Goal: Find specific page/section: Find specific page/section

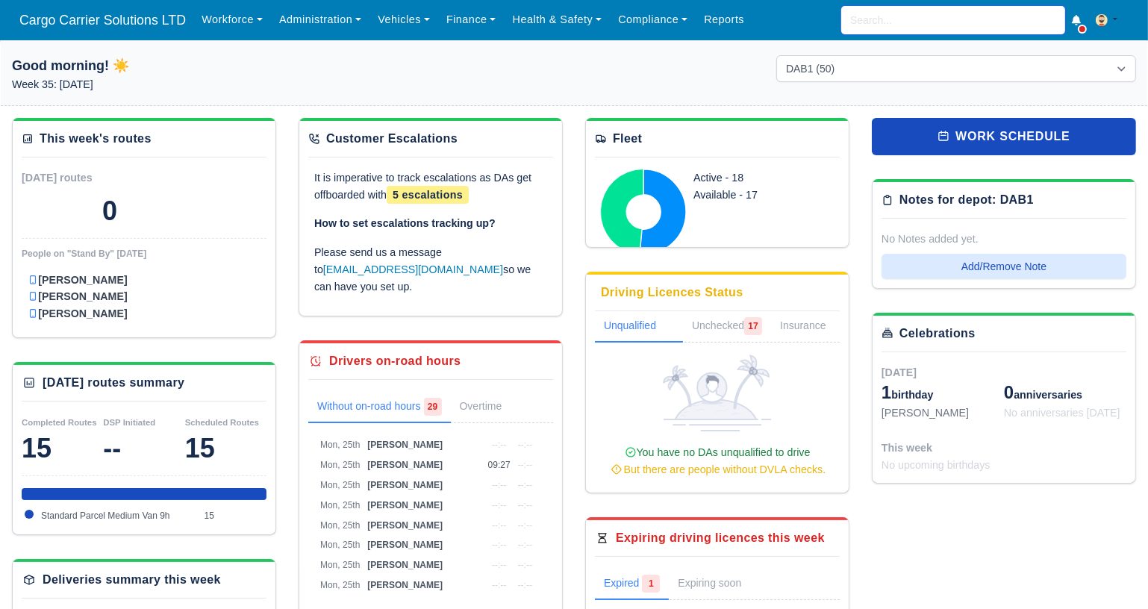
click at [905, 17] on input "search" at bounding box center [953, 20] width 224 height 28
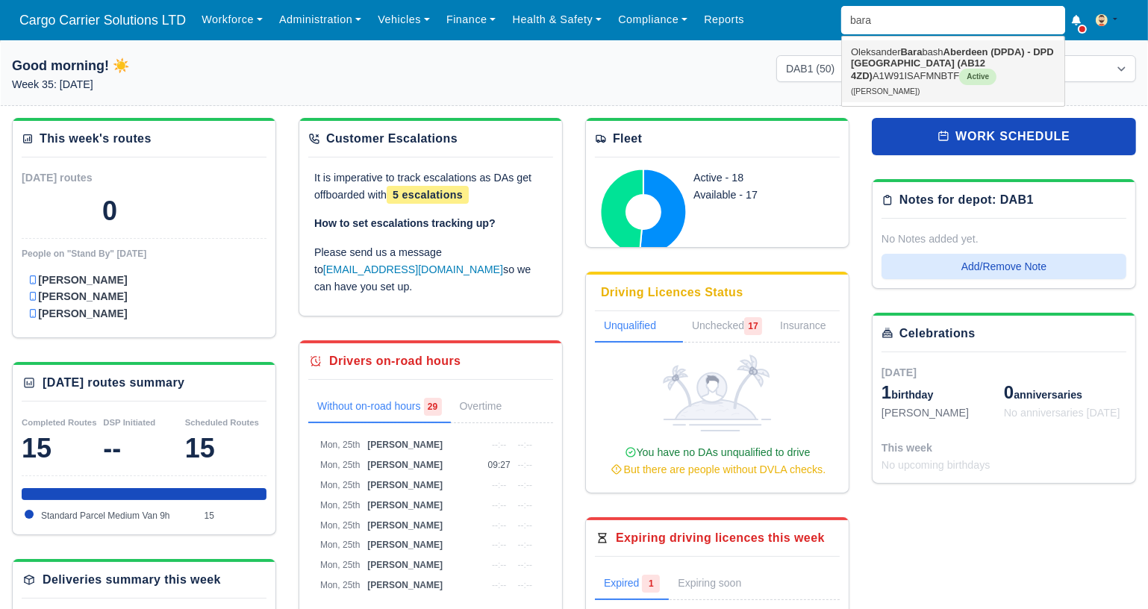
click at [932, 60] on strong "Aberdeen (DPDA) - DPD [GEOGRAPHIC_DATA] (AB12 4ZD)" at bounding box center [952, 63] width 203 height 35
type input "[PERSON_NAME]"
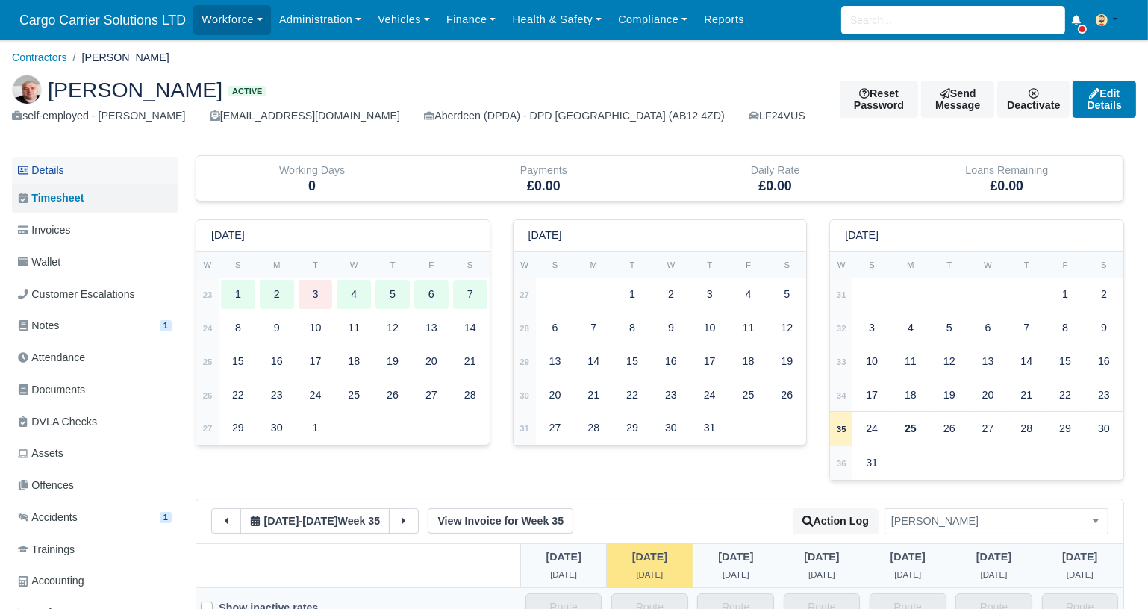
click at [46, 161] on link "Details" at bounding box center [95, 171] width 166 height 28
